Goal: Information Seeking & Learning: Learn about a topic

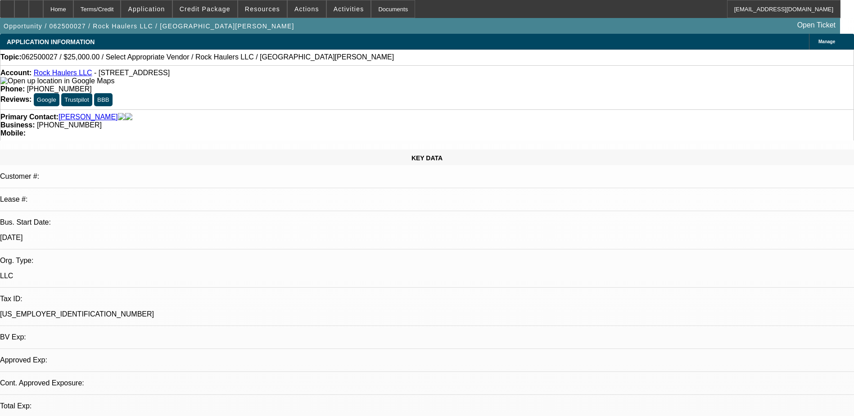
select select "0"
select select "2"
select select "0.1"
select select "4"
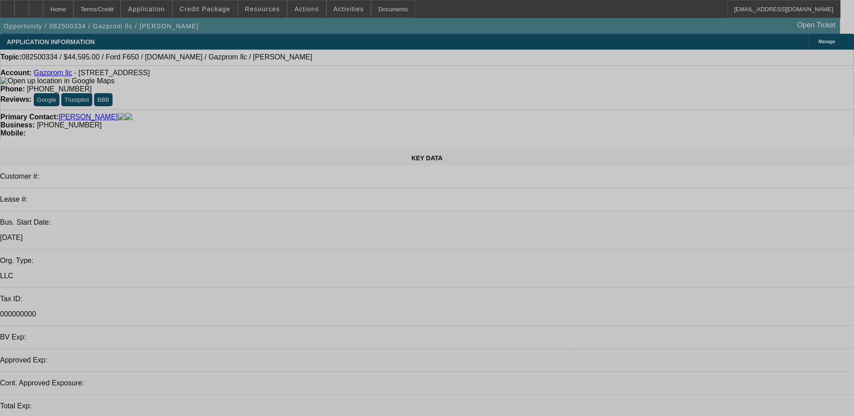
select select "0"
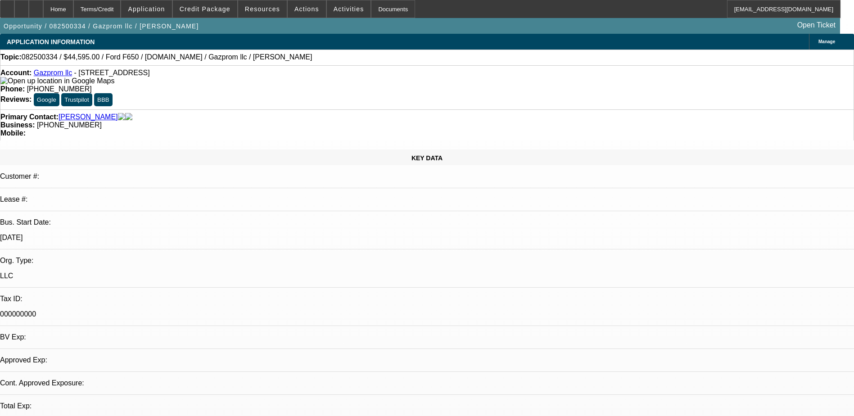
select select "0.1"
select select "0"
select select "0.1"
select select "1"
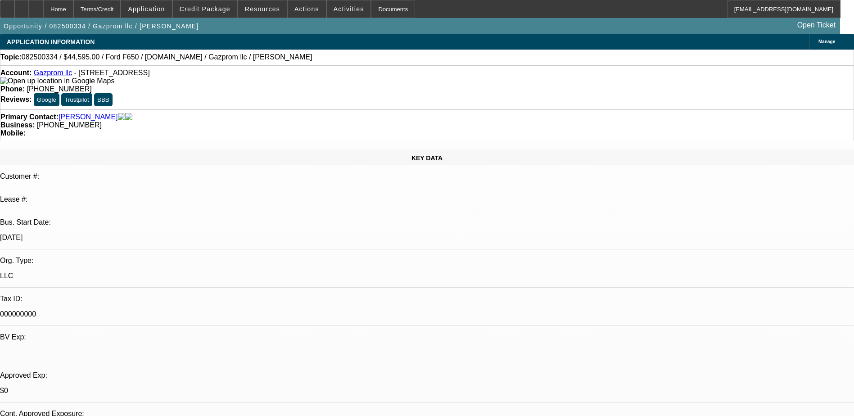
select select "1"
select select "4"
select select "1"
select select "2"
select select "4"
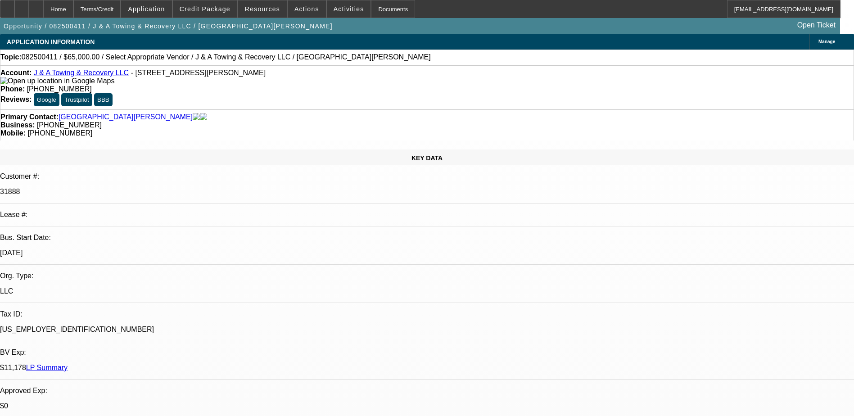
select select "0"
select select "2"
select select "0.1"
select select "1"
select select "2"
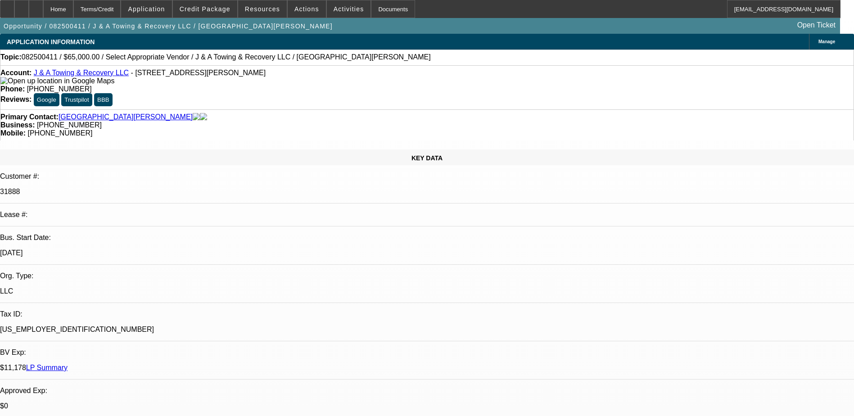
select select "4"
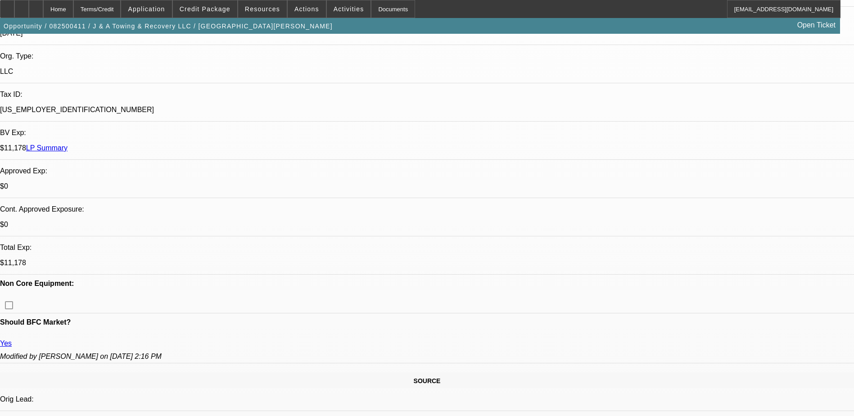
scroll to position [225, 0]
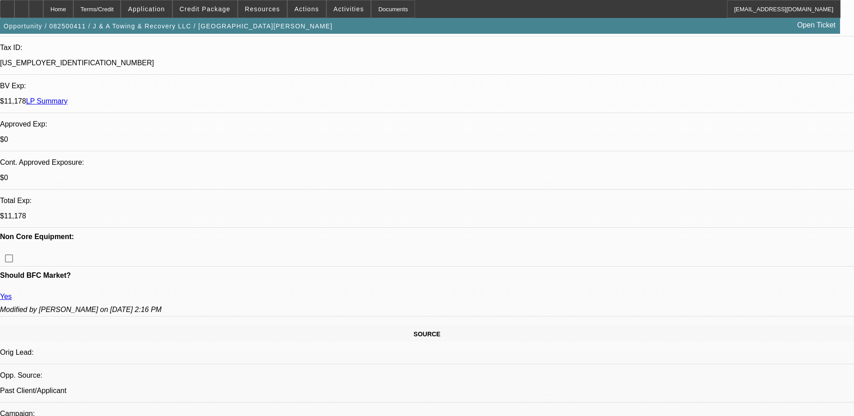
scroll to position [270, 0]
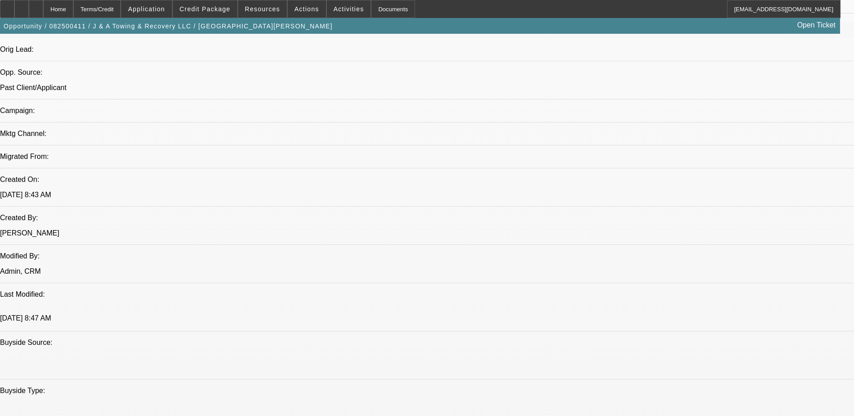
scroll to position [585, 0]
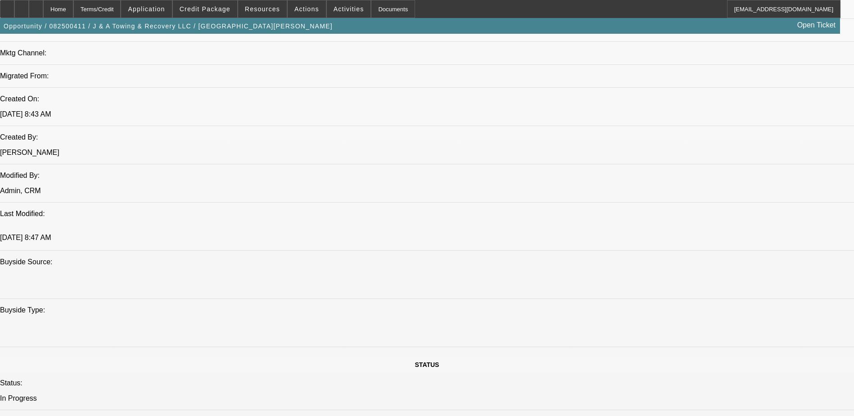
scroll to position [630, 0]
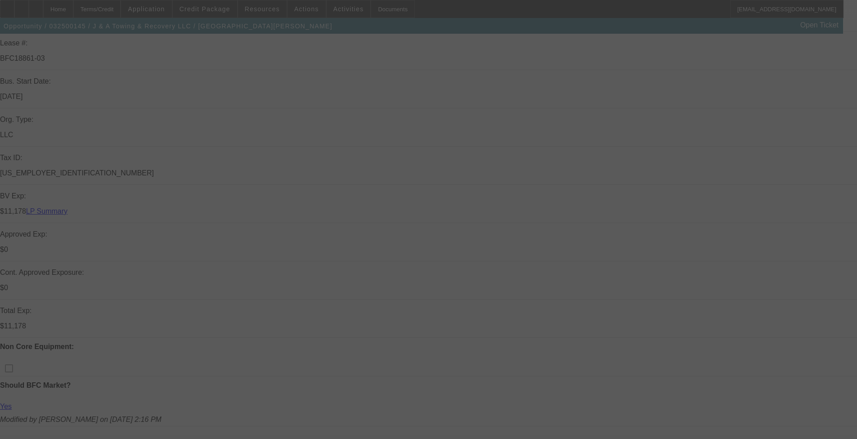
scroll to position [270, 0]
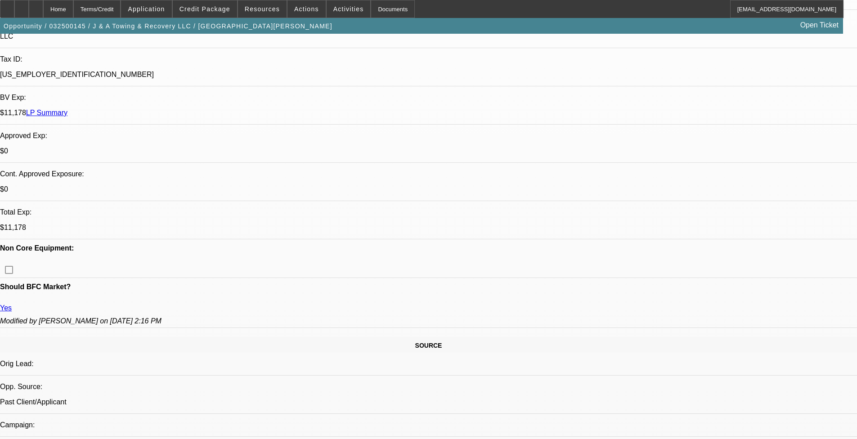
select select "0"
select select "0.1"
select select "0"
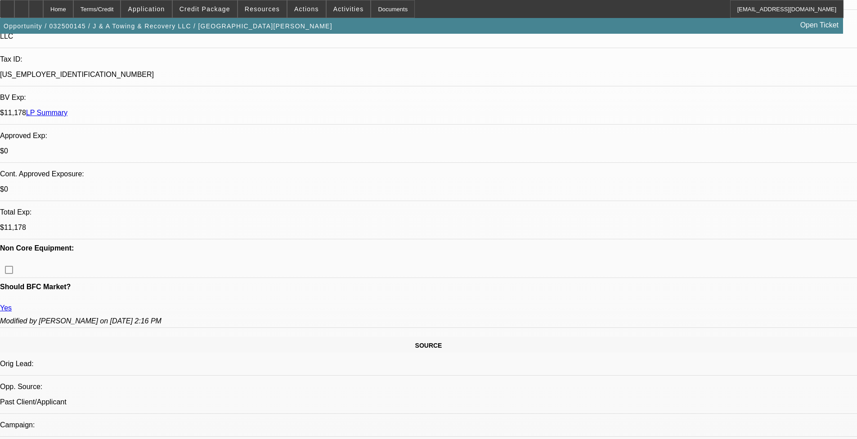
select select "0.1"
select select "0"
select select "0.1"
select select "0"
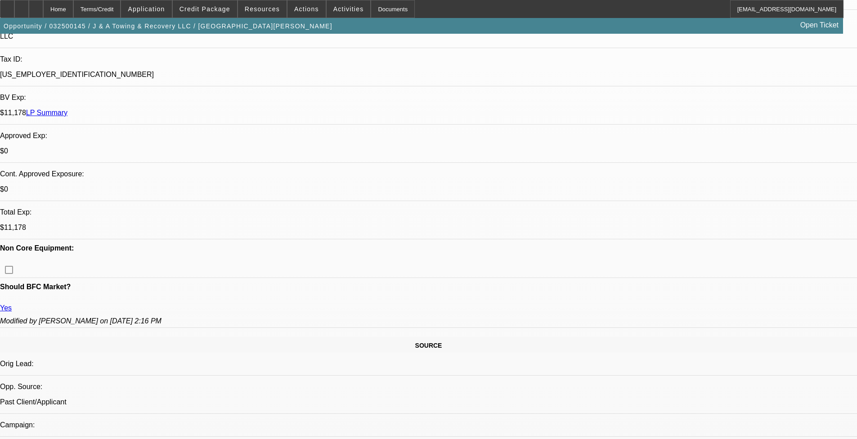
select select "0"
select select "0.1"
select select "1"
select select "2"
select select "4"
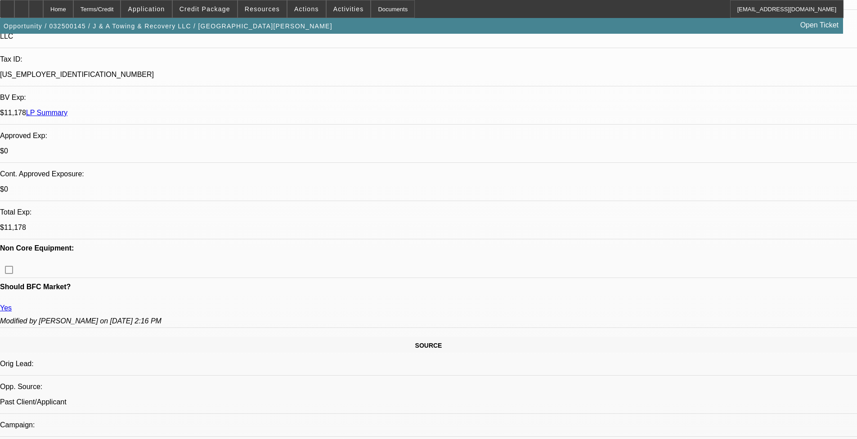
select select "1"
select select "2"
select select "4"
select select "1"
select select "2"
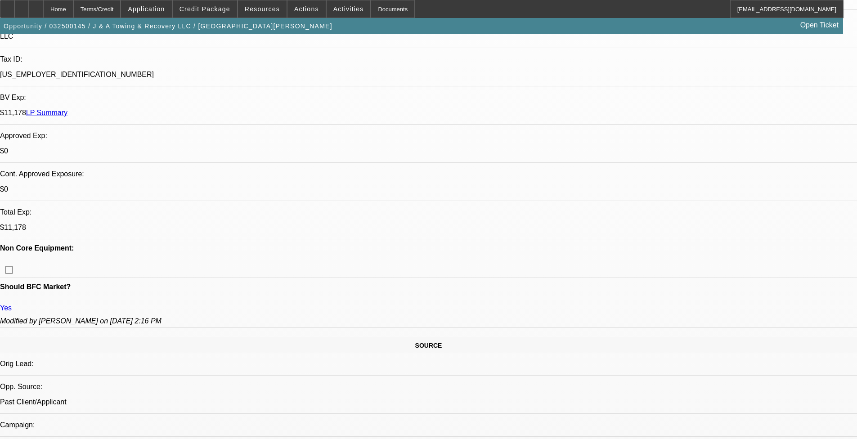
select select "4"
select select "1"
select select "2"
select select "4"
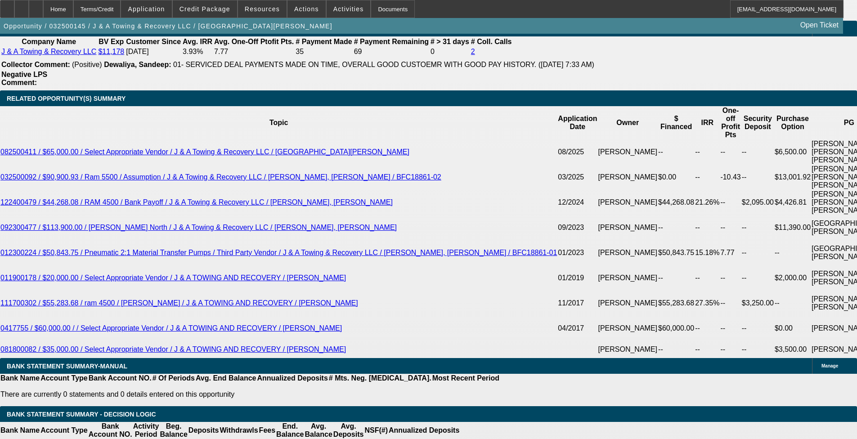
scroll to position [1633, 0]
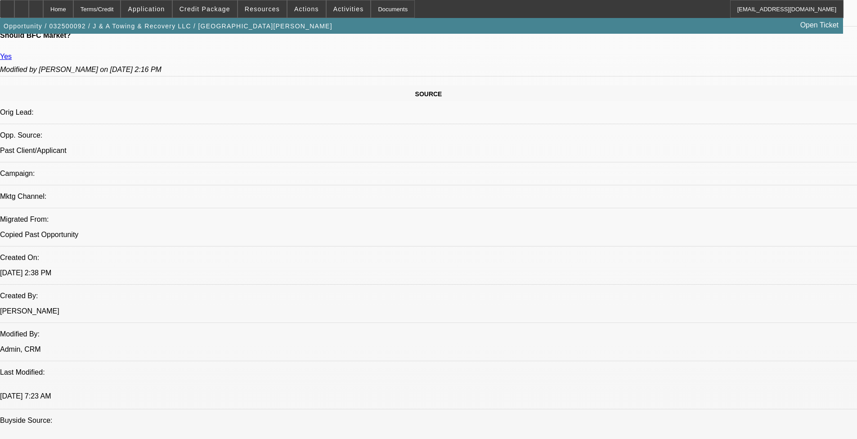
select select "0"
select select "0.1"
select select "0"
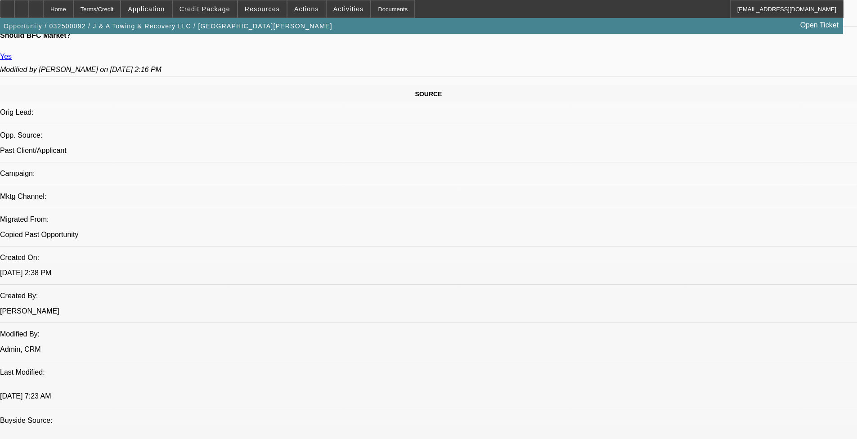
select select "0.1"
select select "0"
select select "0.1"
select select "0"
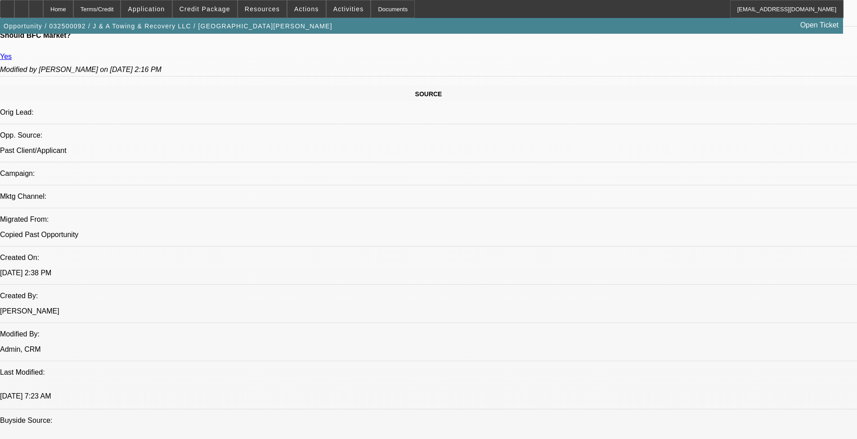
select select "0"
select select "0.1"
select select "1"
select select "2"
select select "4"
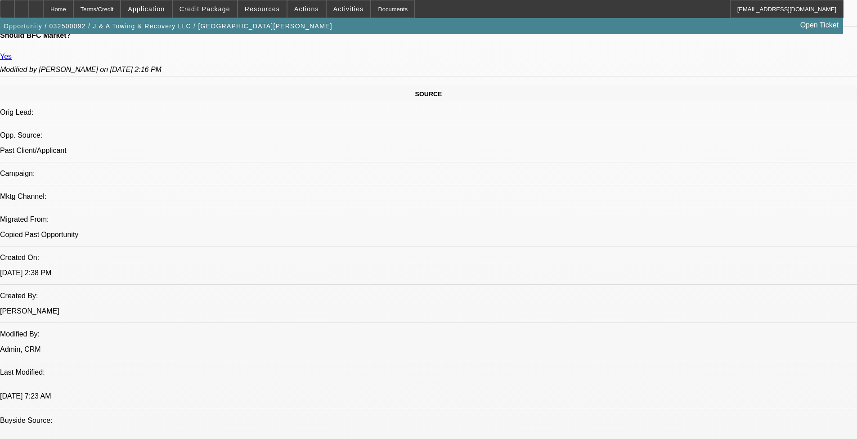
select select "1"
select select "2"
select select "4"
select select "1"
select select "2"
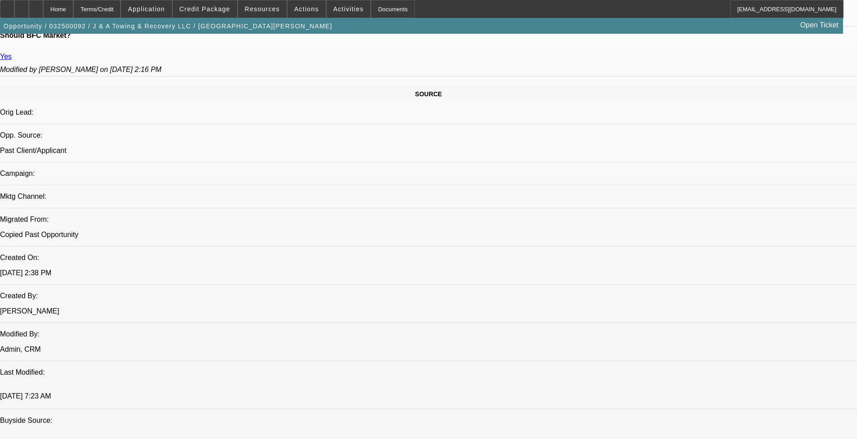
select select "4"
select select "1"
select select "2"
select select "4"
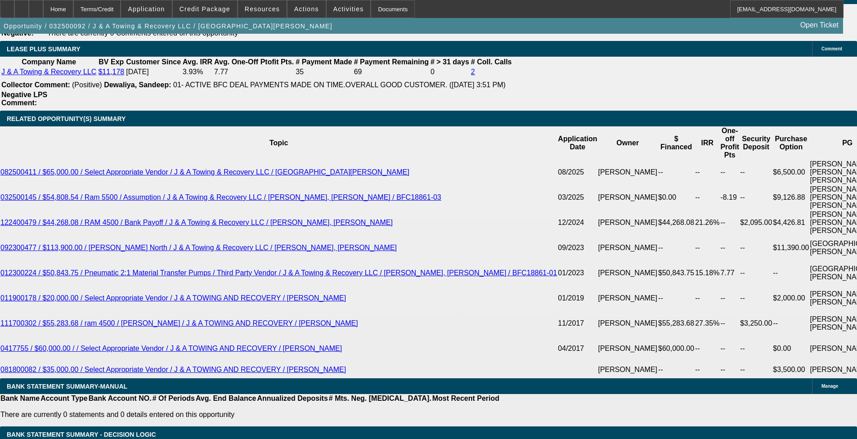
scroll to position [1588, 0]
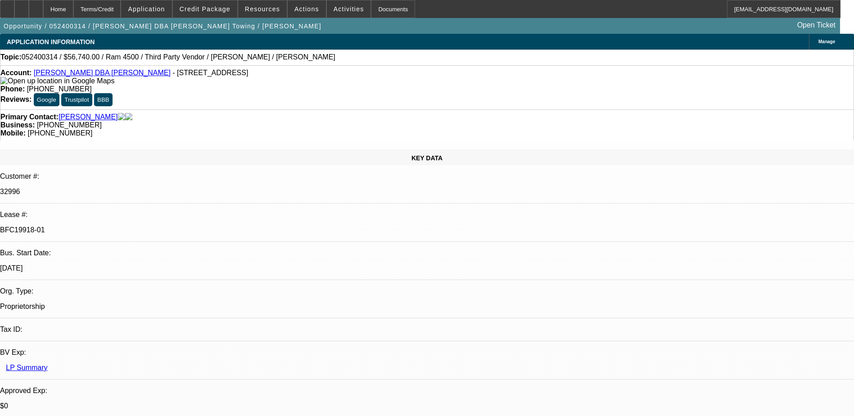
select select "0"
select select "2"
select select "0.1"
select select "0"
select select "2"
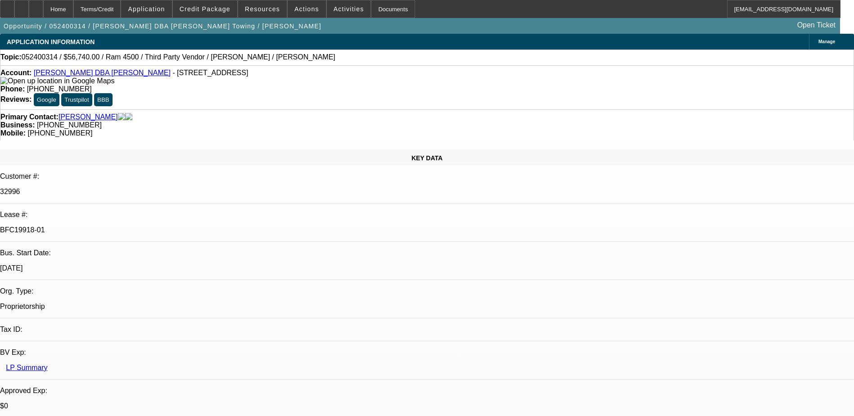
select select "0.1"
select select "0"
select select "2"
select select "0.1"
select select "1"
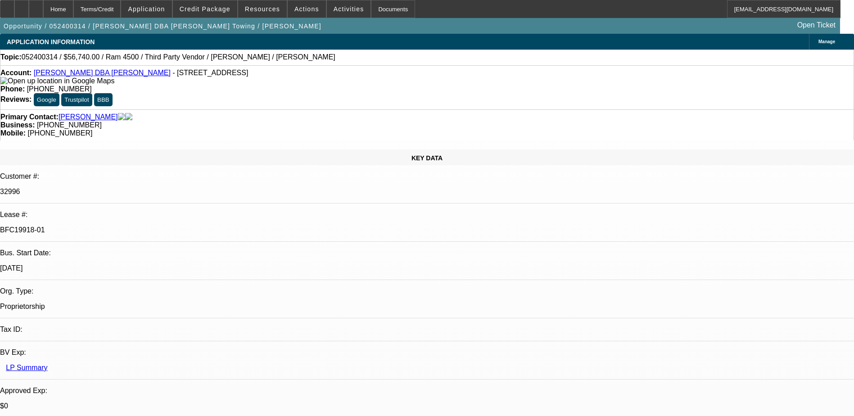
select select "2"
select select "4"
select select "1"
select select "2"
select select "4"
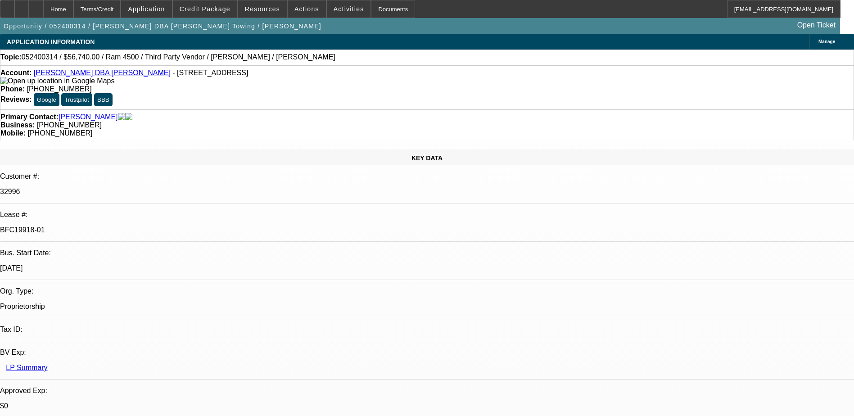
select select "1"
select select "2"
select select "4"
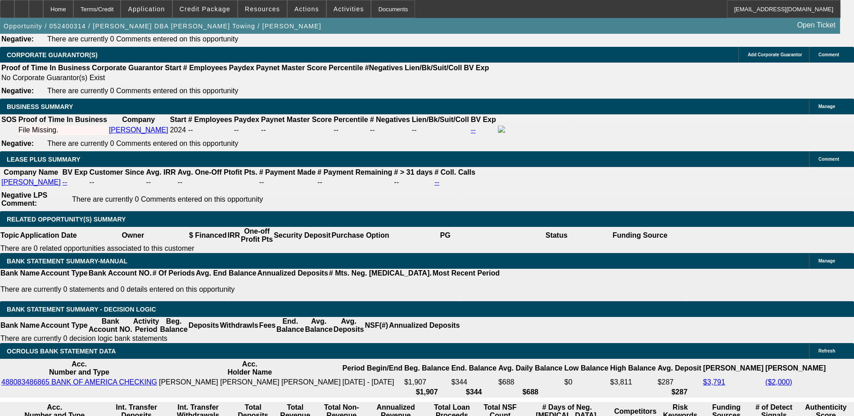
scroll to position [1440, 0]
